Goal: Information Seeking & Learning: Find specific page/section

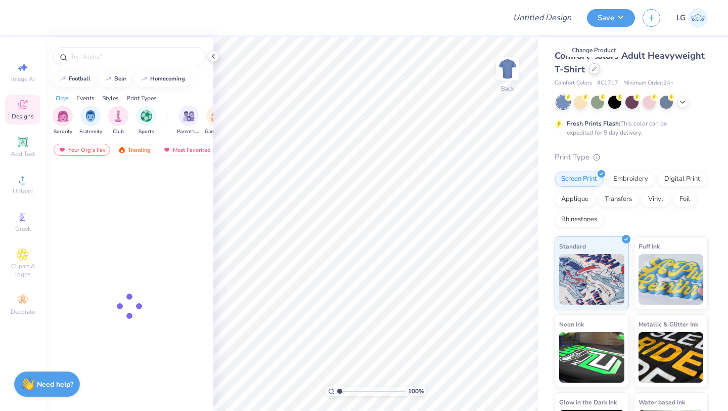
click at [595, 67] on icon at bounding box center [595, 69] width 4 height 4
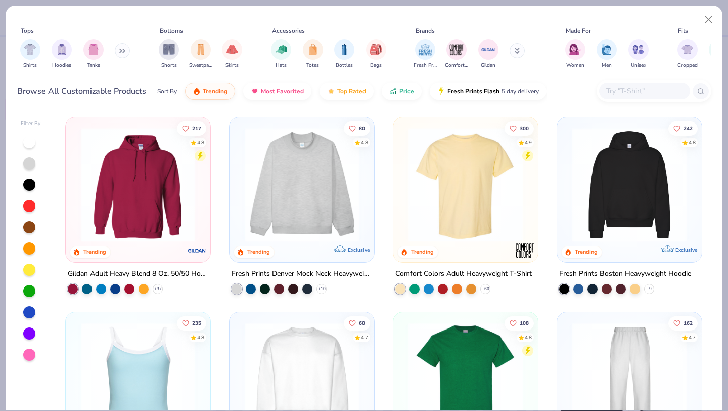
click at [636, 90] on input "text" at bounding box center [644, 91] width 78 height 12
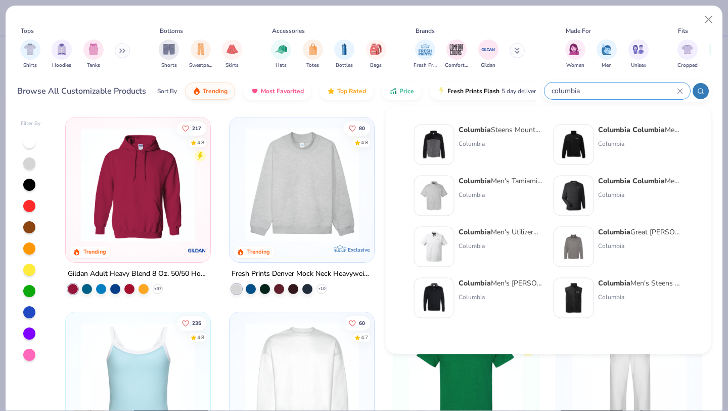
type input "columbia"
click at [574, 135] on img at bounding box center [573, 144] width 31 height 31
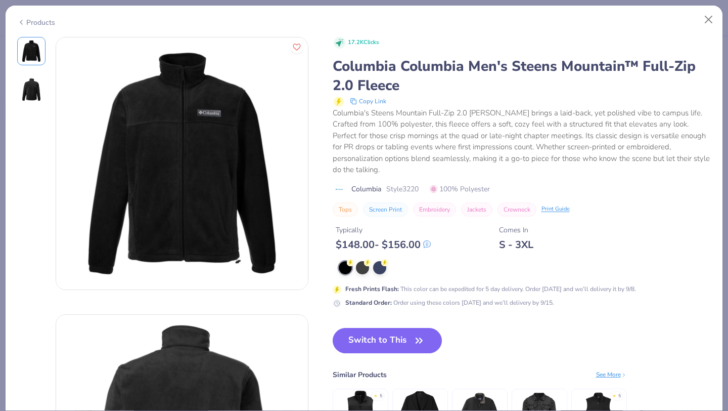
click at [21, 23] on icon at bounding box center [21, 22] width 8 height 12
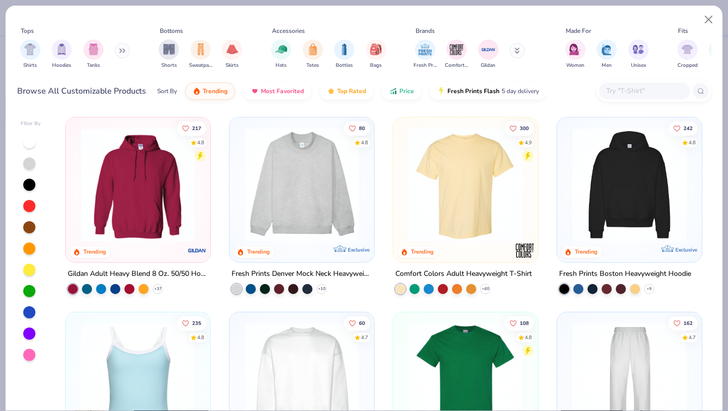
click at [623, 93] on input "text" at bounding box center [644, 91] width 78 height 12
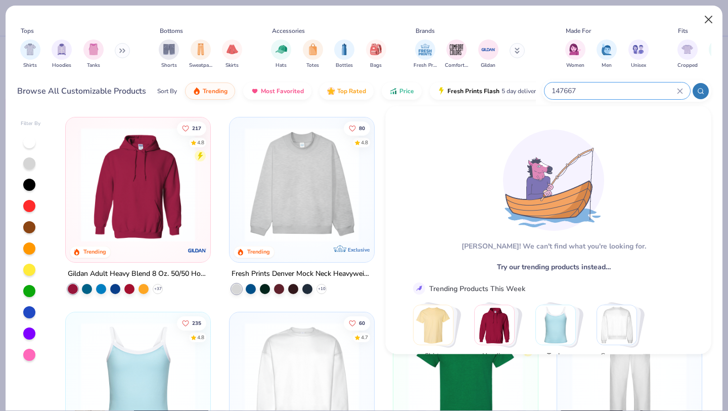
type input "147667"
click at [709, 20] on button "Close" at bounding box center [708, 19] width 19 height 19
